Goal: Task Accomplishment & Management: Use online tool/utility

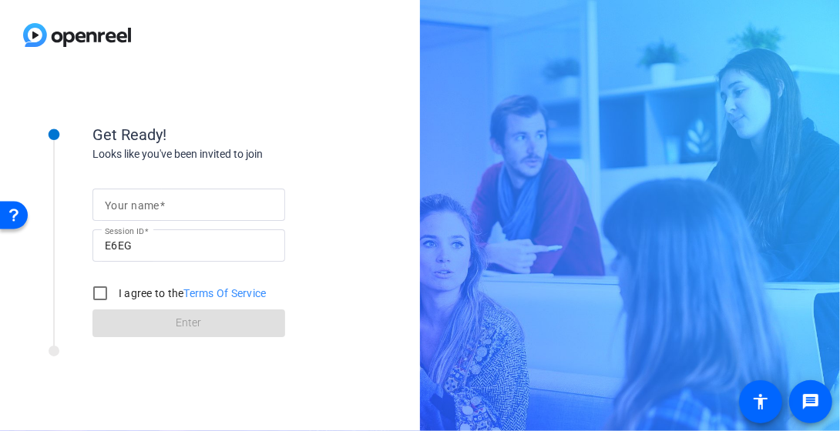
click at [116, 205] on mat-label "Your name" at bounding box center [132, 206] width 55 height 12
click at [116, 205] on input "Your name" at bounding box center [189, 205] width 168 height 18
type input "[PERSON_NAME]"
click at [104, 291] on input "I agree to the Terms Of Service" at bounding box center [100, 293] width 31 height 31
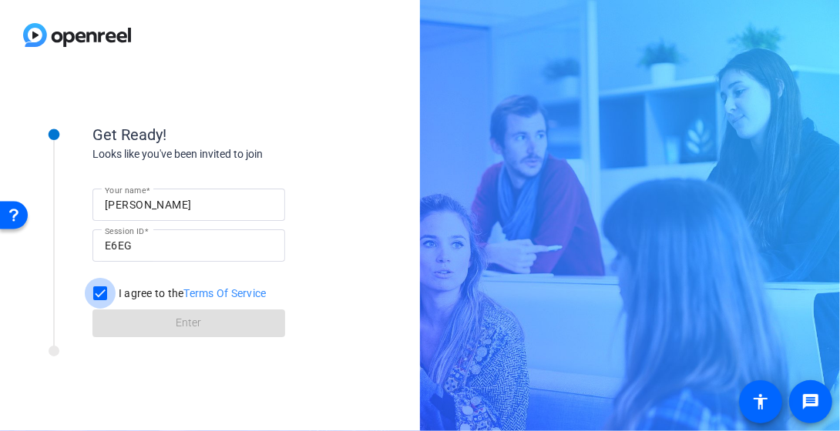
checkbox input "true"
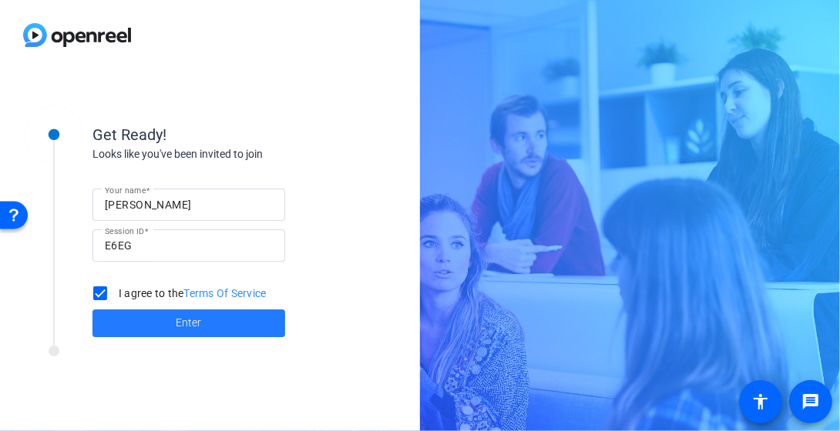
click at [180, 317] on span "Enter" at bounding box center [188, 323] width 25 height 16
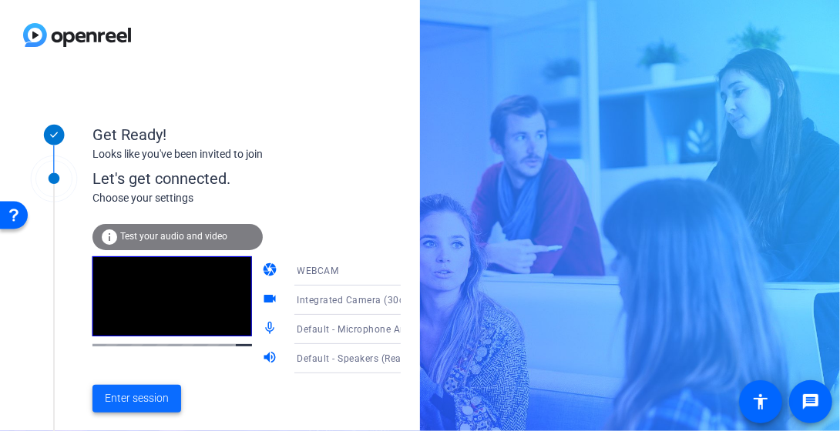
click at [160, 392] on span "Enter session" at bounding box center [137, 399] width 64 height 16
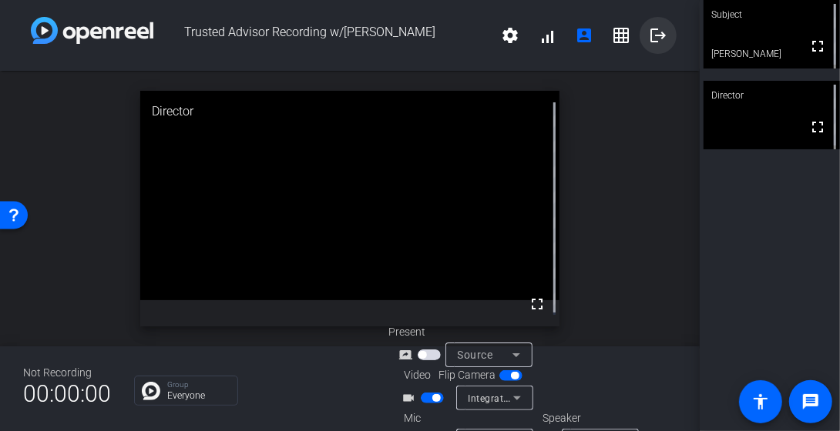
click at [649, 34] on mat-icon "logout" at bounding box center [658, 35] width 18 height 18
